Goal: Task Accomplishment & Management: Manage account settings

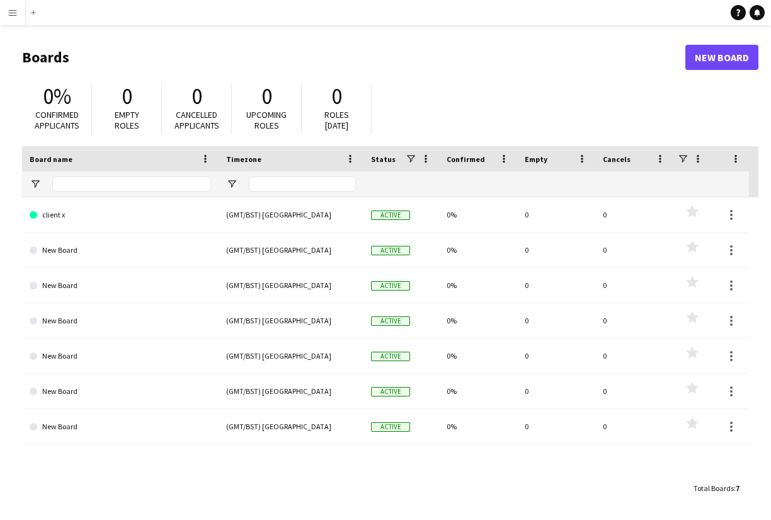
click at [11, 10] on app-icon "Menu" at bounding box center [13, 13] width 10 height 10
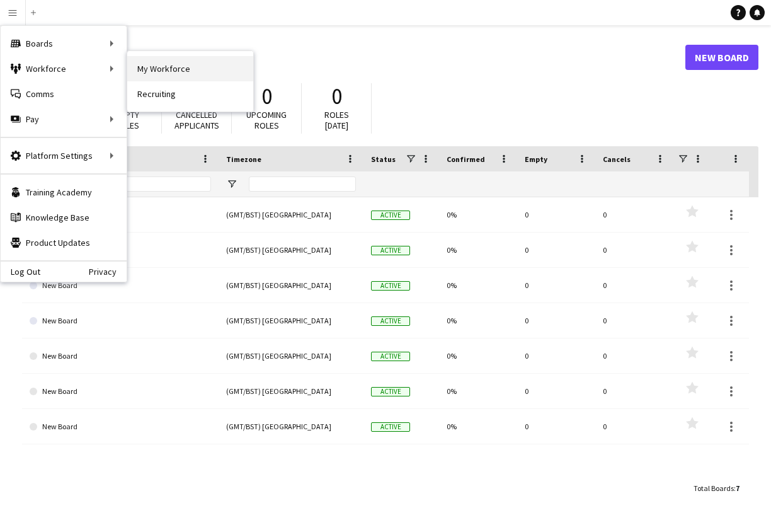
click at [154, 69] on link "My Workforce" at bounding box center [190, 68] width 126 height 25
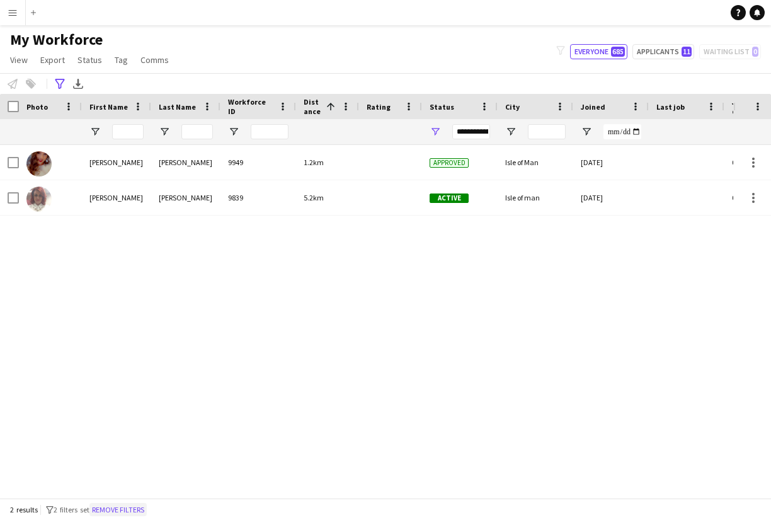
click at [147, 506] on button "Remove filters" at bounding box center [118, 510] width 57 height 14
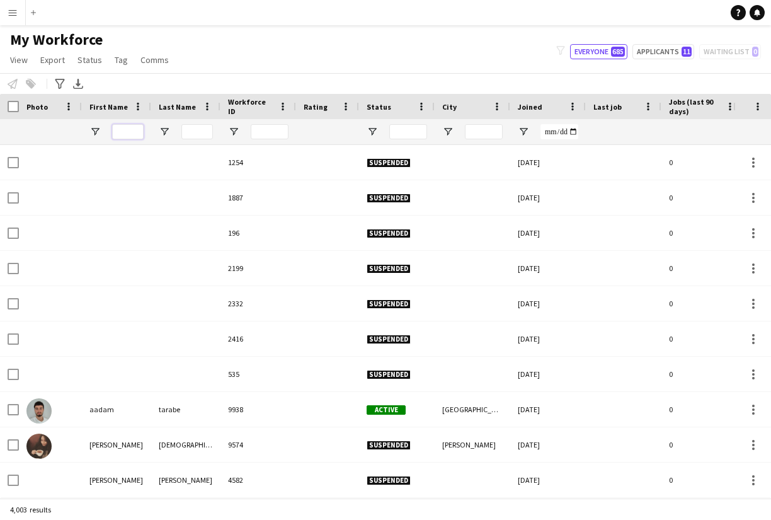
click at [130, 132] on input "First Name Filter Input" at bounding box center [128, 131] width 32 height 15
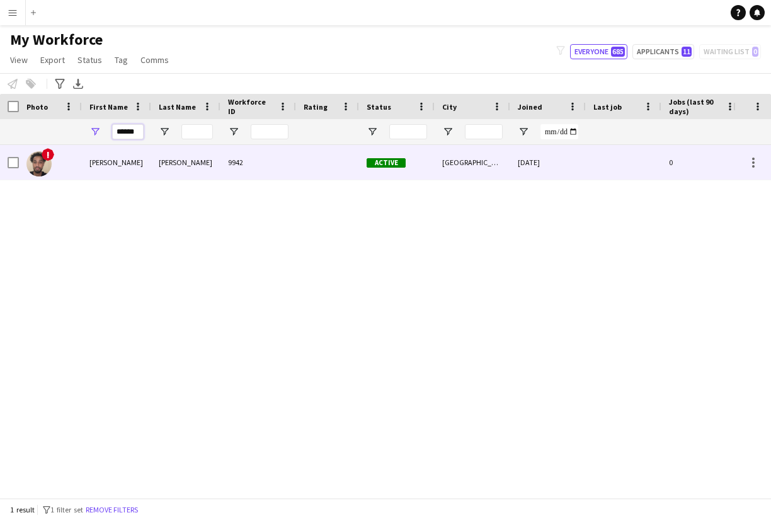
type input "******"
drag, startPoint x: 137, startPoint y: 152, endPoint x: 131, endPoint y: 159, distance: 9.8
click at [131, 159] on div "[PERSON_NAME]" at bounding box center [116, 162] width 69 height 35
click at [190, 159] on div "[PERSON_NAME]" at bounding box center [185, 162] width 69 height 35
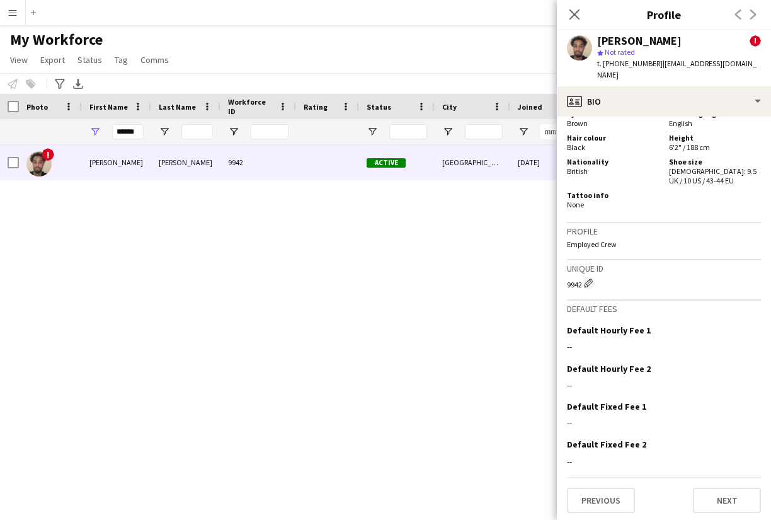
scroll to position [753, 0]
click at [734, 500] on button "Next" at bounding box center [727, 500] width 68 height 25
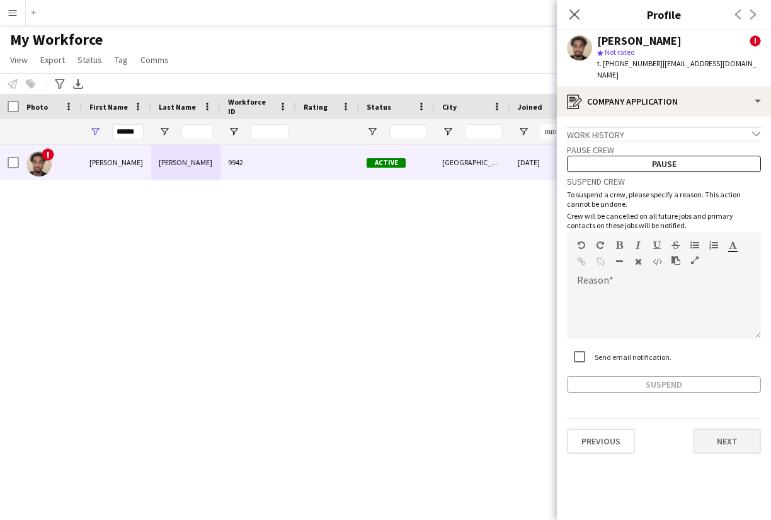
click at [722, 429] on button "Next" at bounding box center [727, 441] width 68 height 25
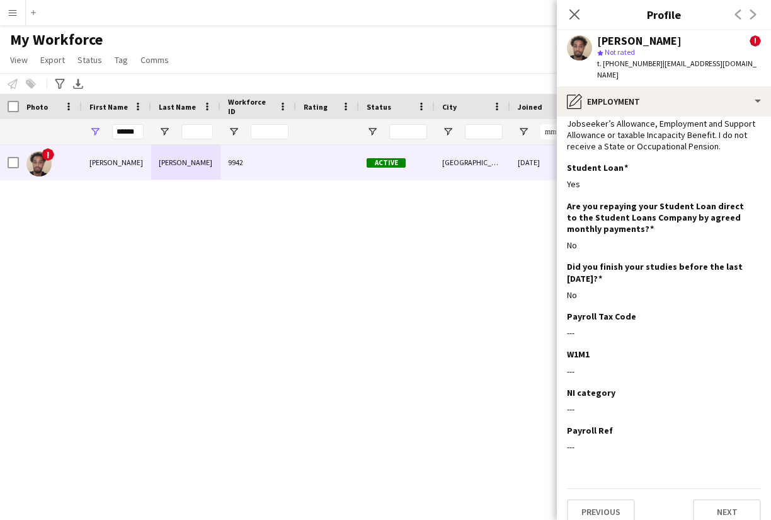
scroll to position [86, 0]
click at [721, 500] on button "Next" at bounding box center [727, 512] width 68 height 25
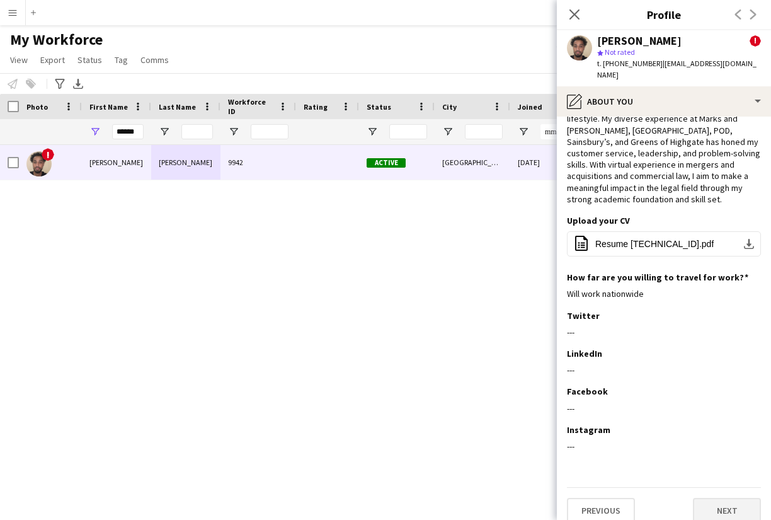
scroll to position [63, 0]
click at [720, 499] on button "Next" at bounding box center [727, 511] width 68 height 25
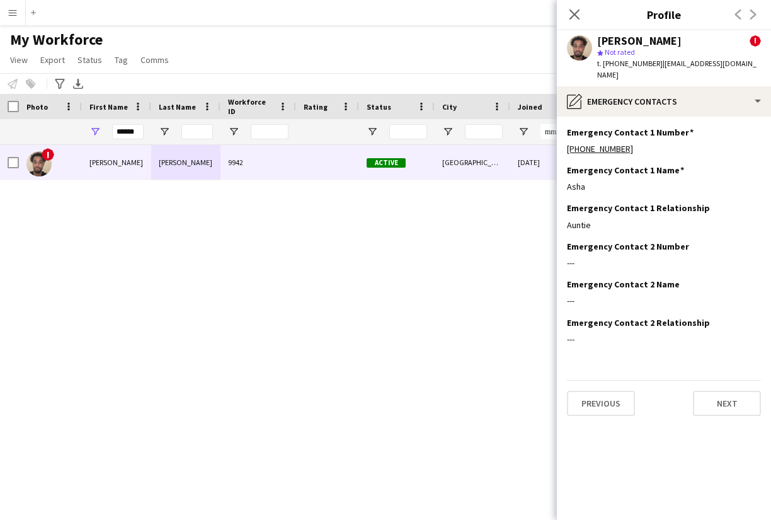
scroll to position [0, 0]
click at [722, 392] on button "Next" at bounding box center [727, 403] width 68 height 25
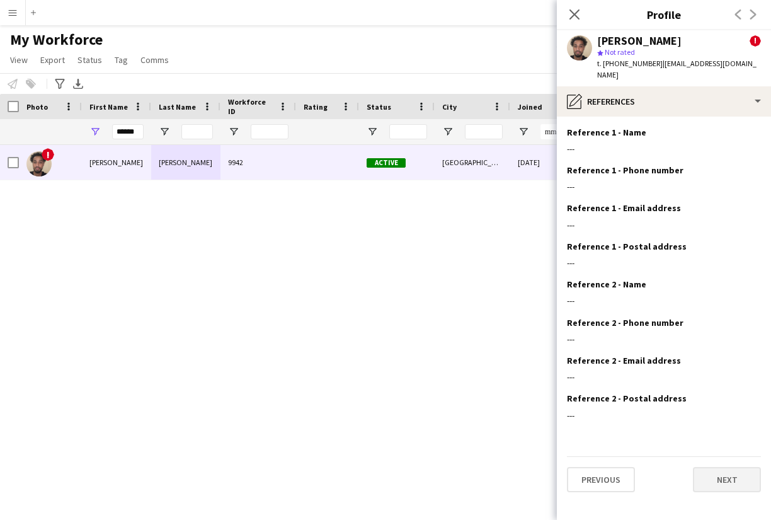
click at [724, 467] on button "Next" at bounding box center [727, 479] width 68 height 25
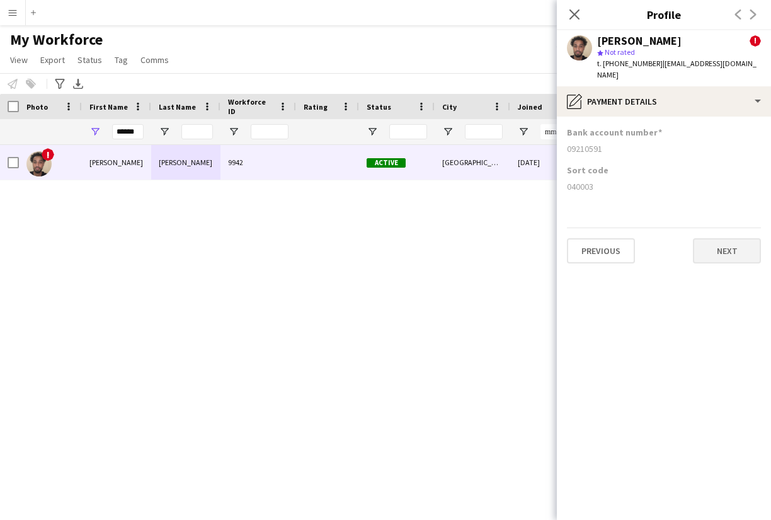
click at [705, 244] on button "Next" at bounding box center [727, 250] width 68 height 25
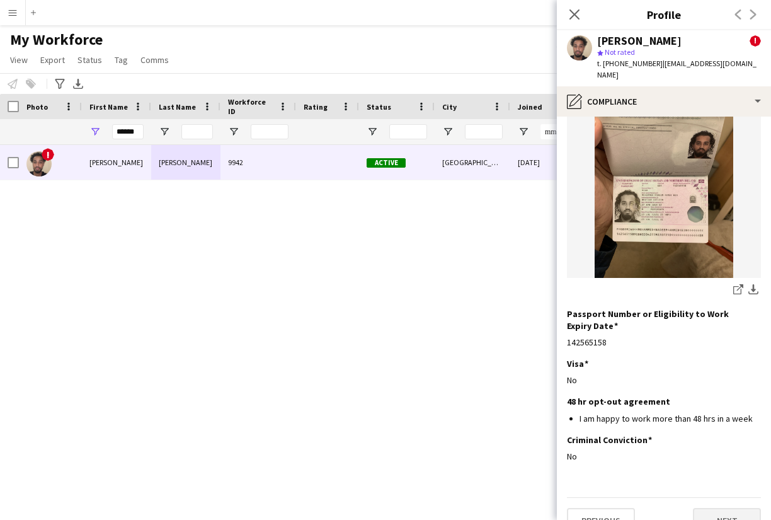
scroll to position [136, 0]
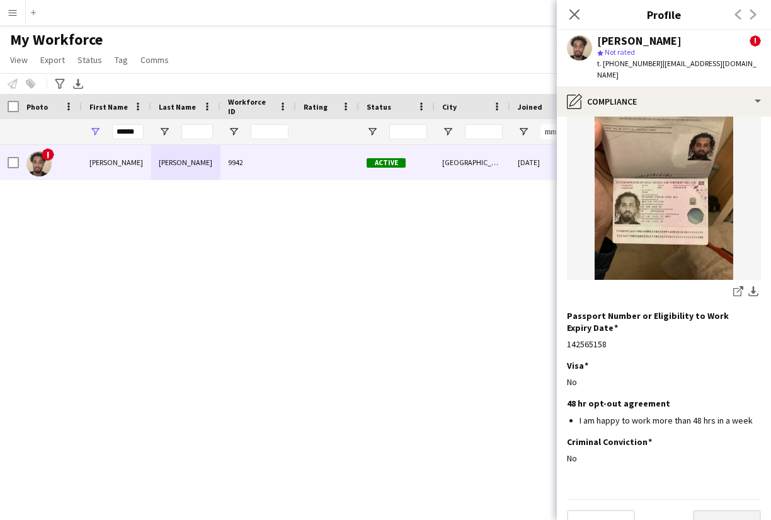
click at [721, 510] on button "Next" at bounding box center [727, 522] width 68 height 25
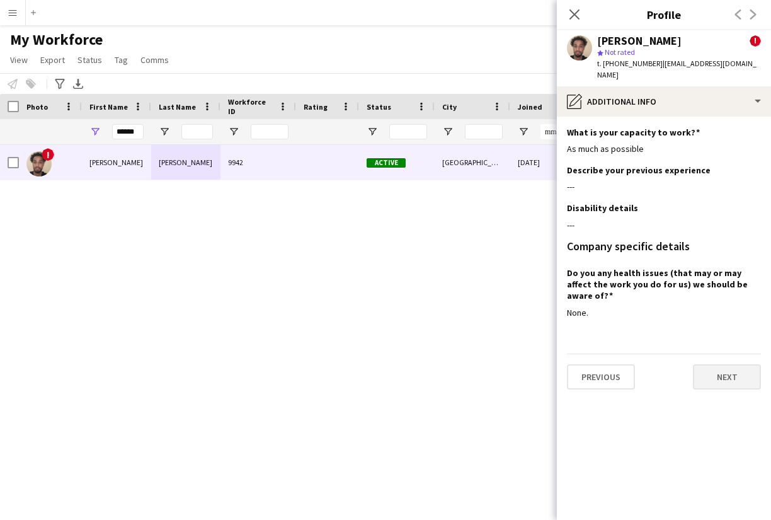
click at [720, 370] on button "Next" at bounding box center [727, 376] width 68 height 25
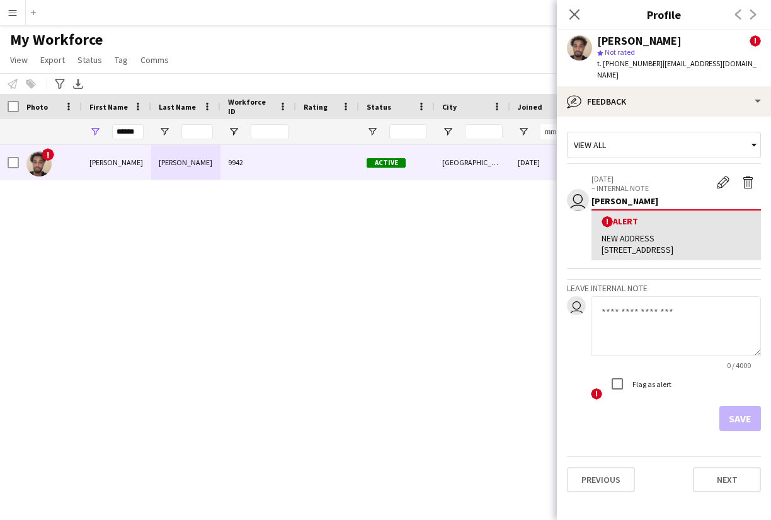
click at [621, 315] on textarea at bounding box center [676, 326] width 170 height 60
click at [751, 176] on app-icon "Delete alert" at bounding box center [748, 182] width 13 height 13
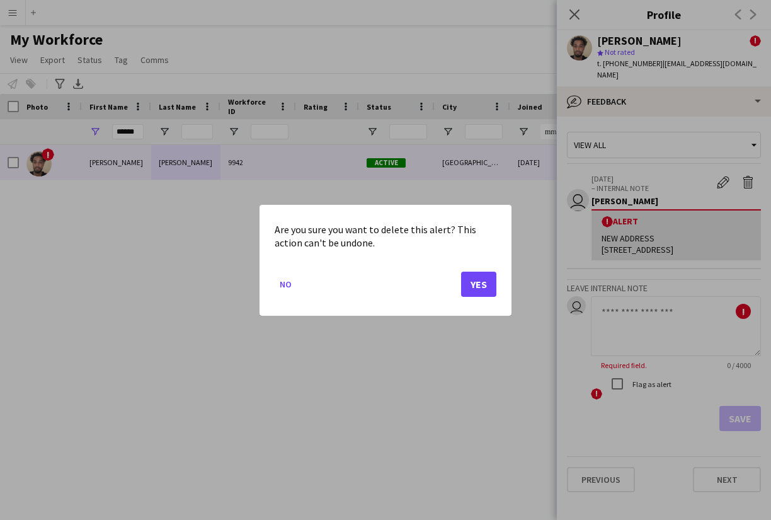
click at [486, 286] on button "Yes" at bounding box center [478, 283] width 35 height 25
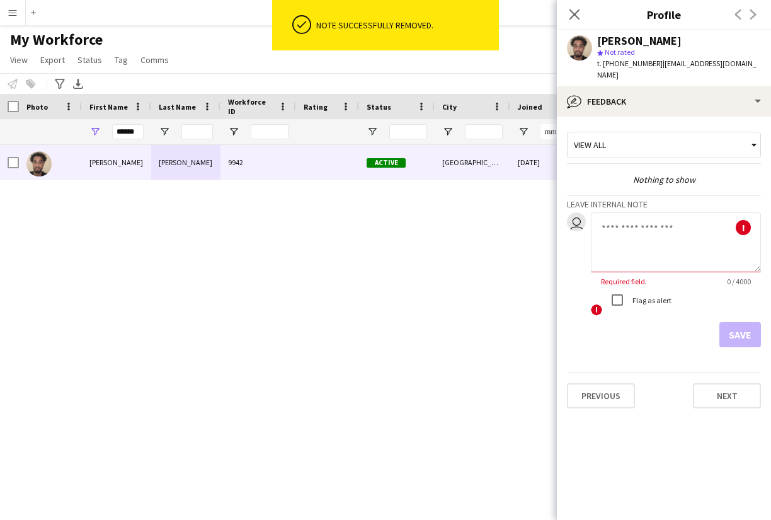
click at [612, 214] on textarea at bounding box center [676, 242] width 170 height 60
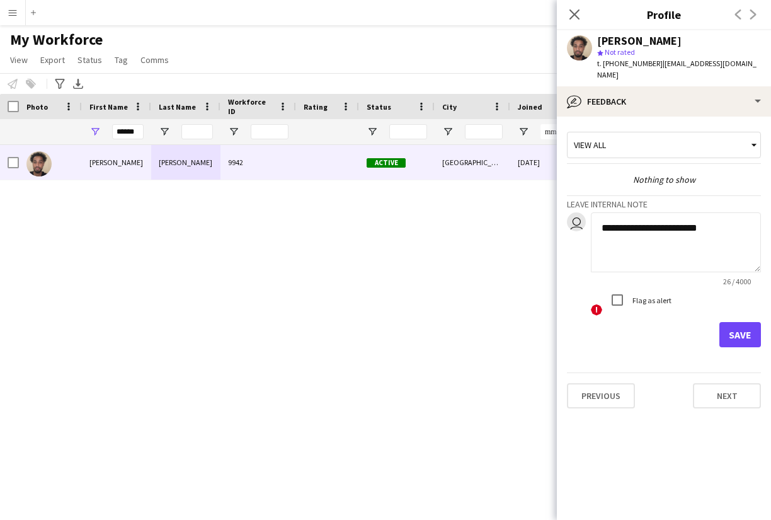
paste textarea "**********"
click at [666, 217] on textarea "**********" at bounding box center [676, 242] width 170 height 60
type textarea "**********"
click at [749, 327] on button "Save" at bounding box center [741, 334] width 42 height 25
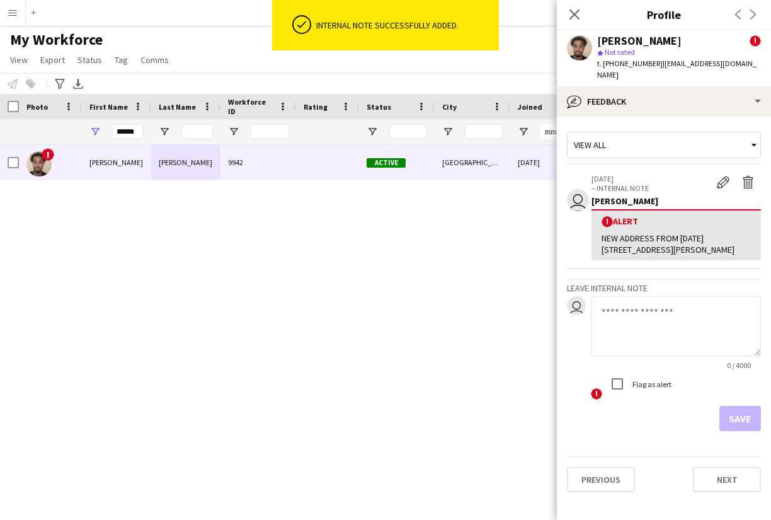
scroll to position [0, 0]
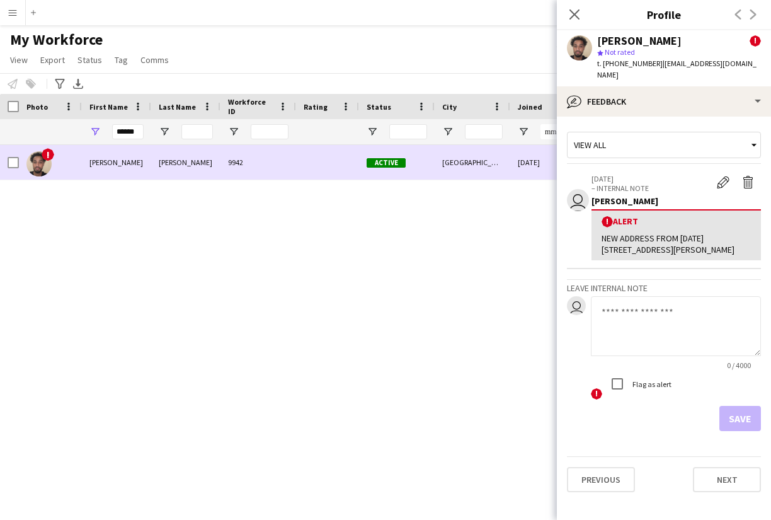
click at [139, 156] on div "[PERSON_NAME]" at bounding box center [116, 162] width 69 height 35
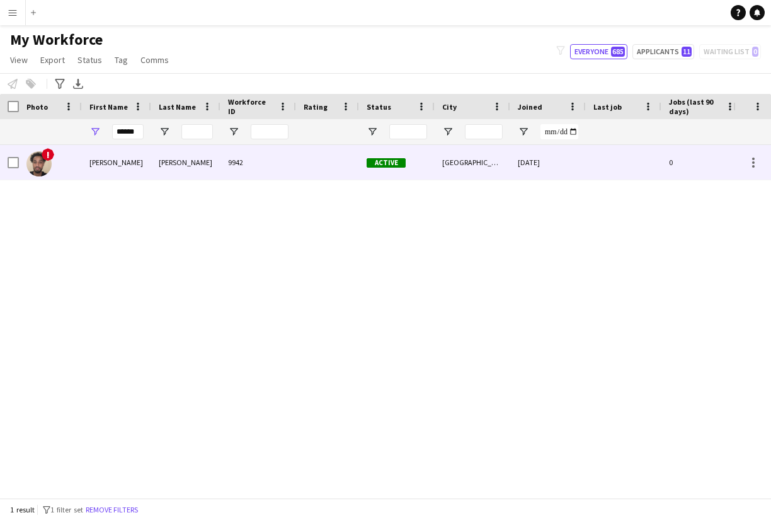
click at [139, 156] on div "[PERSON_NAME]" at bounding box center [116, 162] width 69 height 35
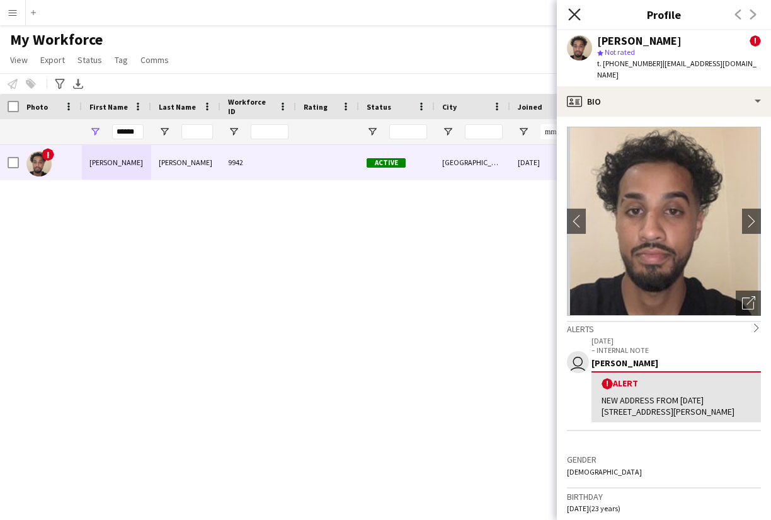
click at [574, 11] on icon "Close pop-in" at bounding box center [575, 14] width 12 height 12
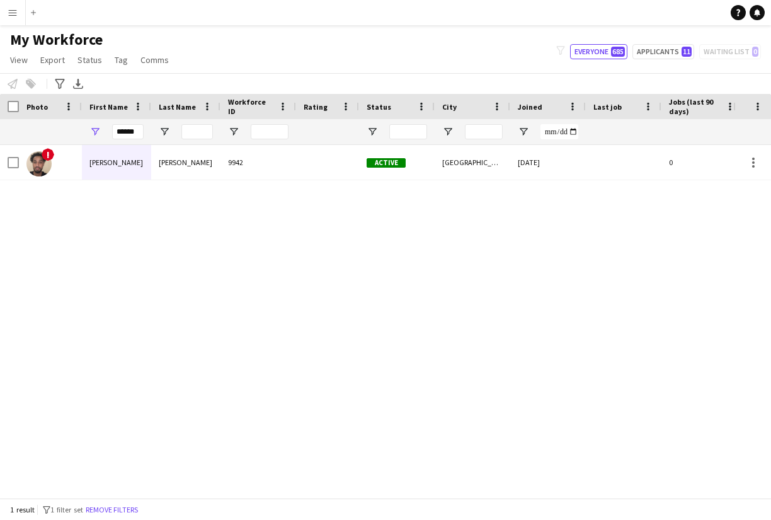
click at [13, 13] on app-icon "Menu" at bounding box center [13, 13] width 10 height 10
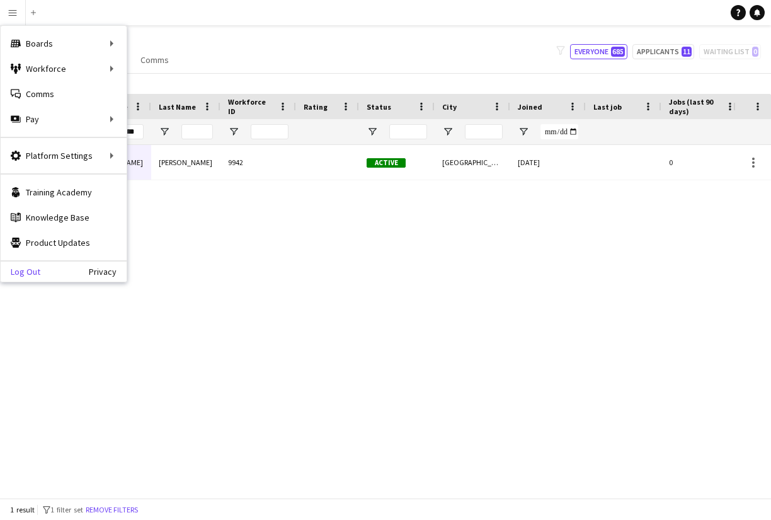
click at [25, 271] on link "Log Out" at bounding box center [21, 272] width 40 height 10
